Goal: Understand process/instructions: Learn how to perform a task or action

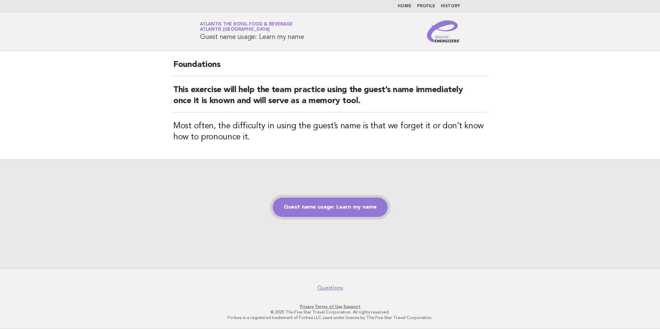
click at [373, 211] on link "Guest name usage: Learn my name" at bounding box center [330, 207] width 115 height 19
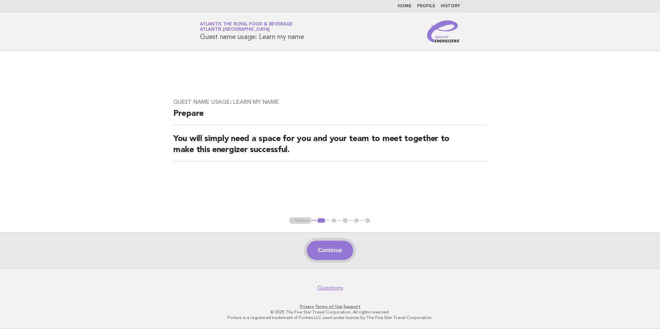
drag, startPoint x: 346, startPoint y: 252, endPoint x: 341, endPoint y: 252, distance: 4.5
click at [345, 252] on button "Continue" at bounding box center [330, 250] width 46 height 19
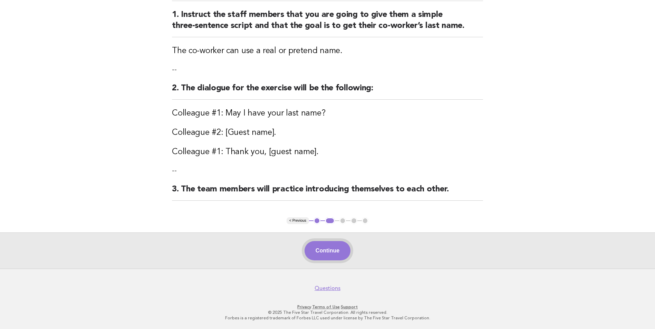
click at [331, 253] on button "Continue" at bounding box center [327, 250] width 46 height 19
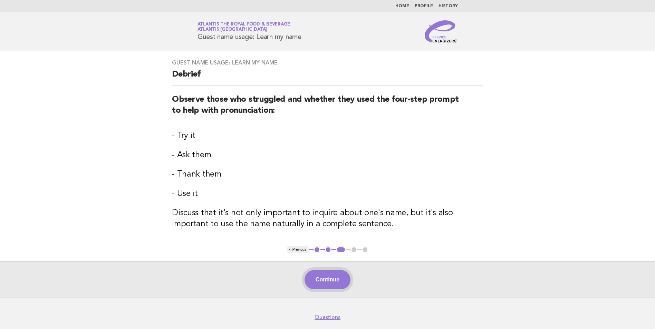
click at [323, 278] on button "Continue" at bounding box center [327, 279] width 46 height 19
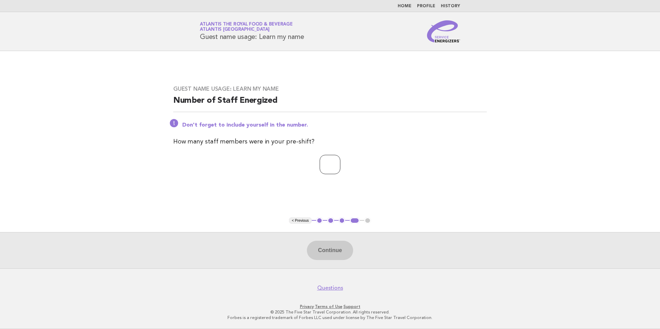
click at [323, 165] on input "number" at bounding box center [330, 164] width 21 height 19
type input "**"
click at [324, 245] on button "Continue" at bounding box center [330, 250] width 46 height 19
